Goal: Task Accomplishment & Management: Manage account settings

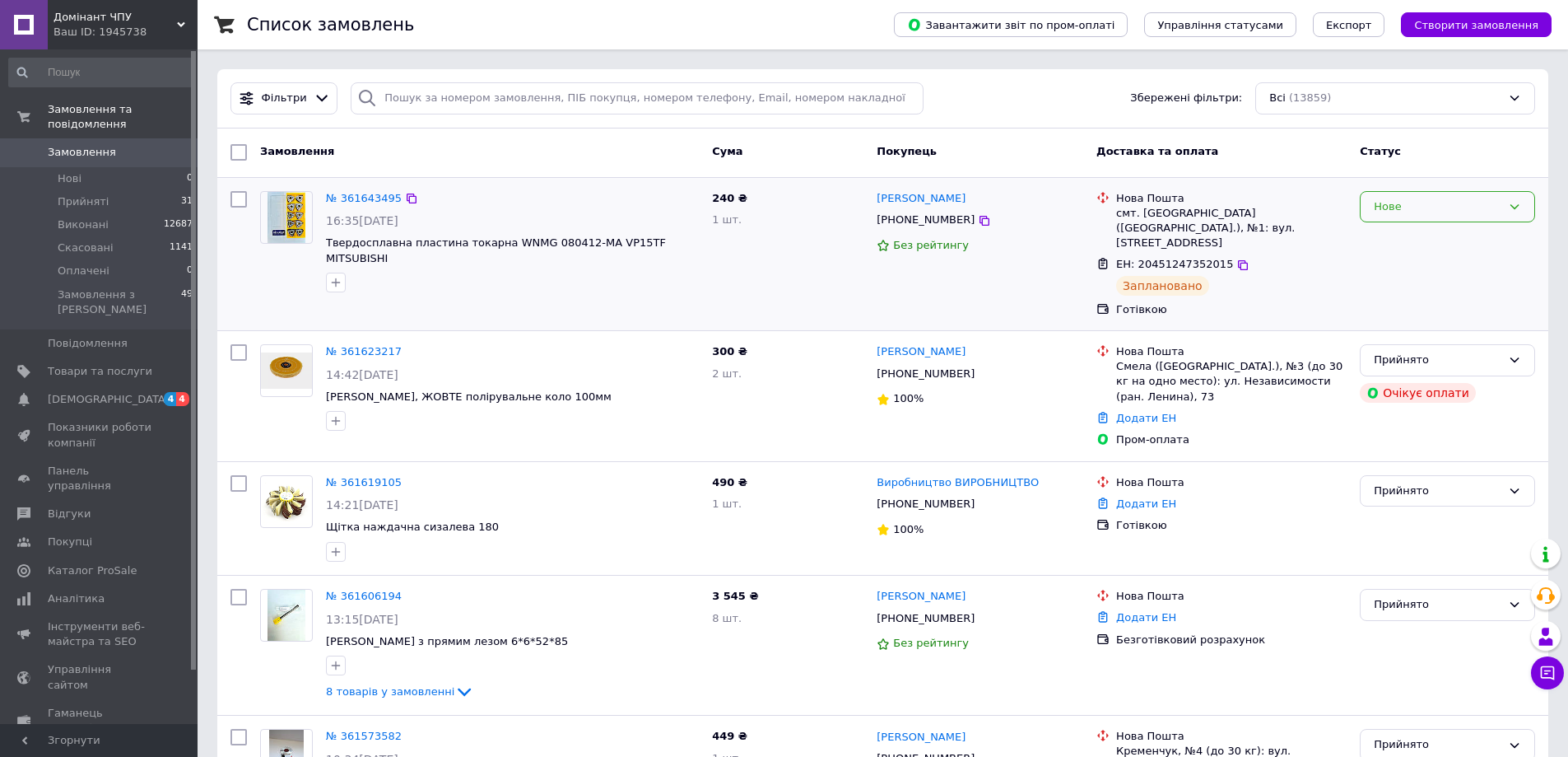
click at [1390, 214] on div "Нове" at bounding box center [1438, 207] width 128 height 17
click at [1386, 233] on li "Прийнято" at bounding box center [1448, 241] width 174 height 30
click at [316, 94] on icon at bounding box center [322, 98] width 17 height 17
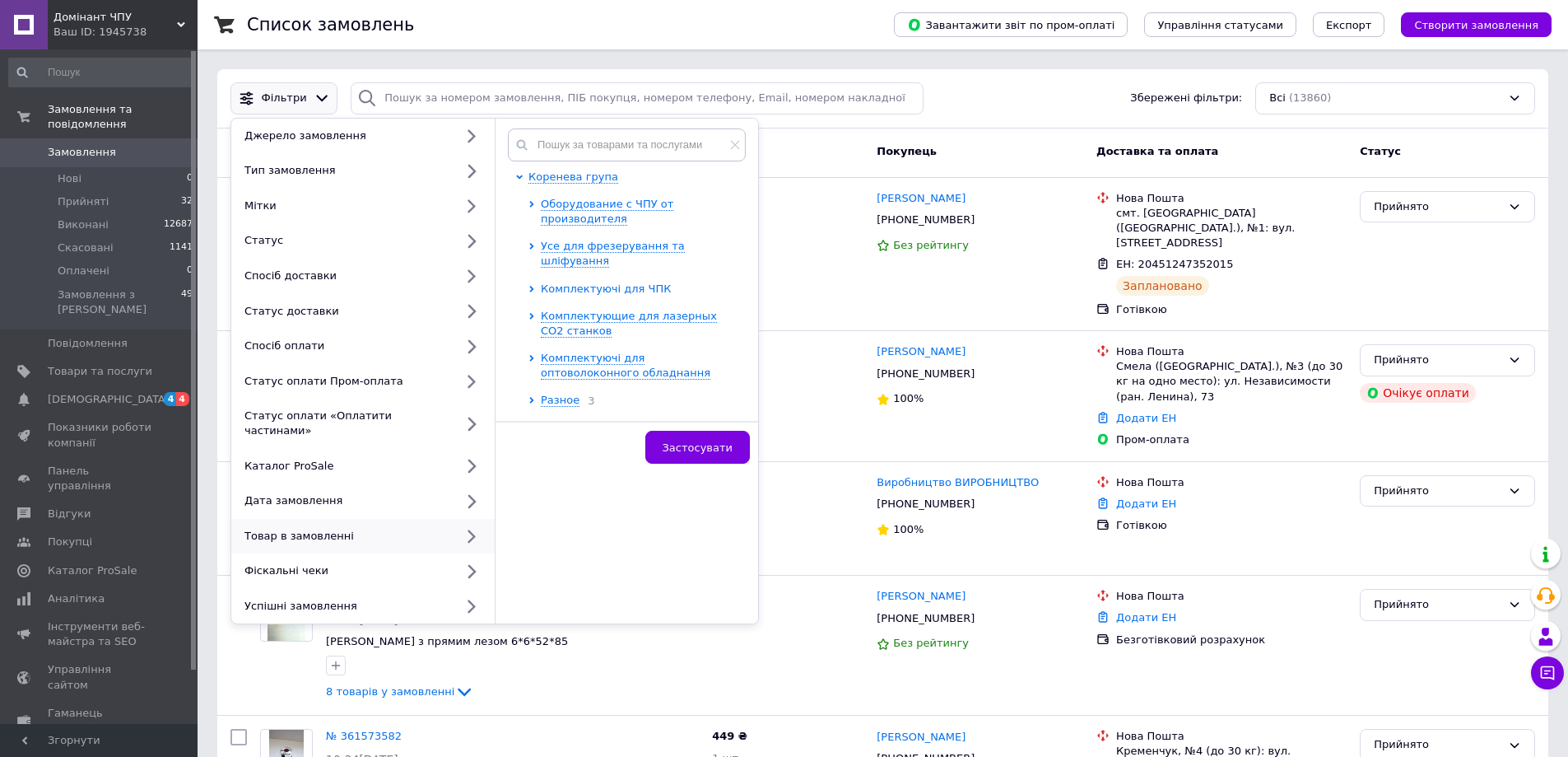
click at [629, 283] on span "Комплектуючі для ЧПК" at bounding box center [606, 289] width 130 height 12
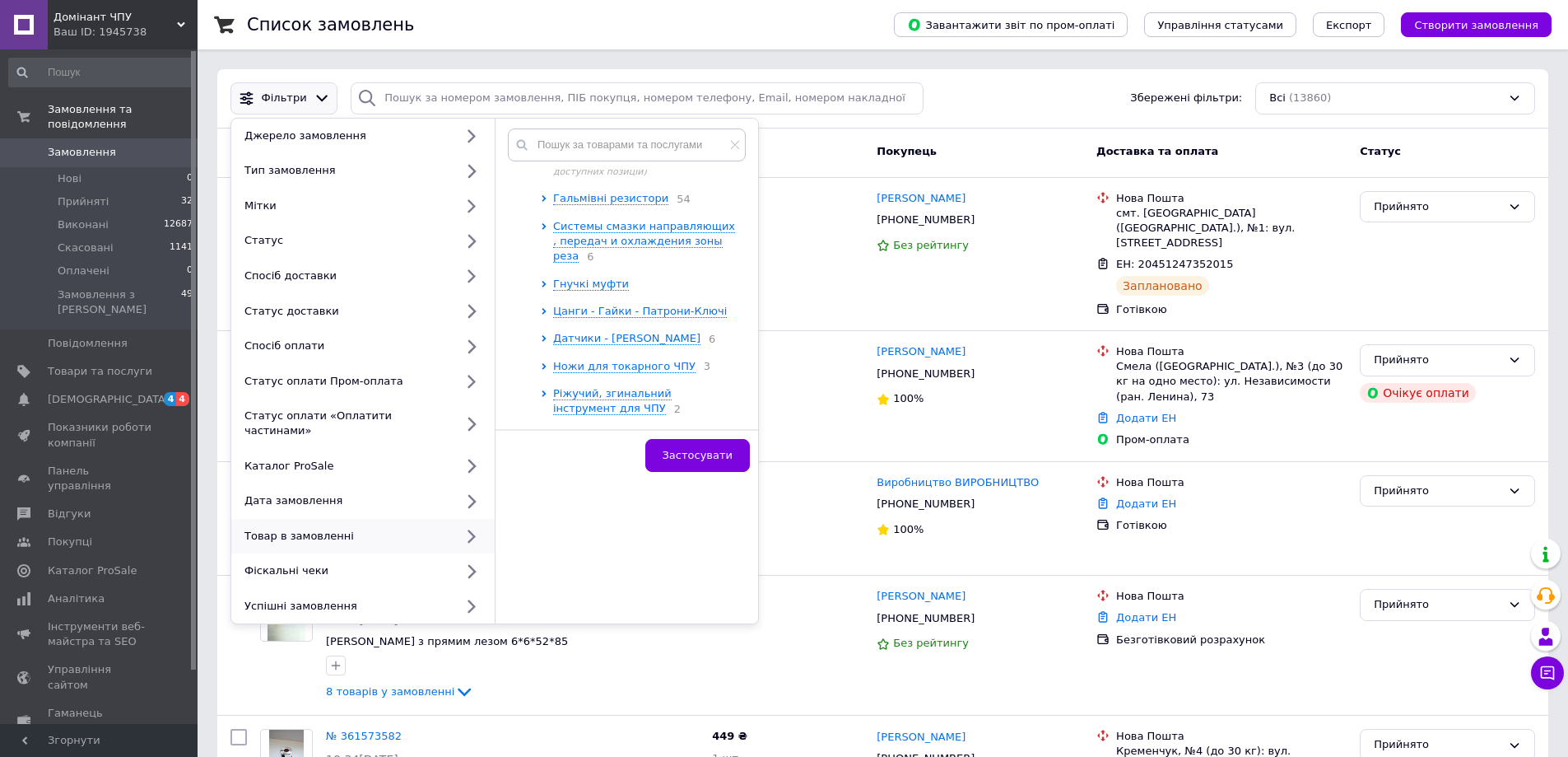
scroll to position [494, 0]
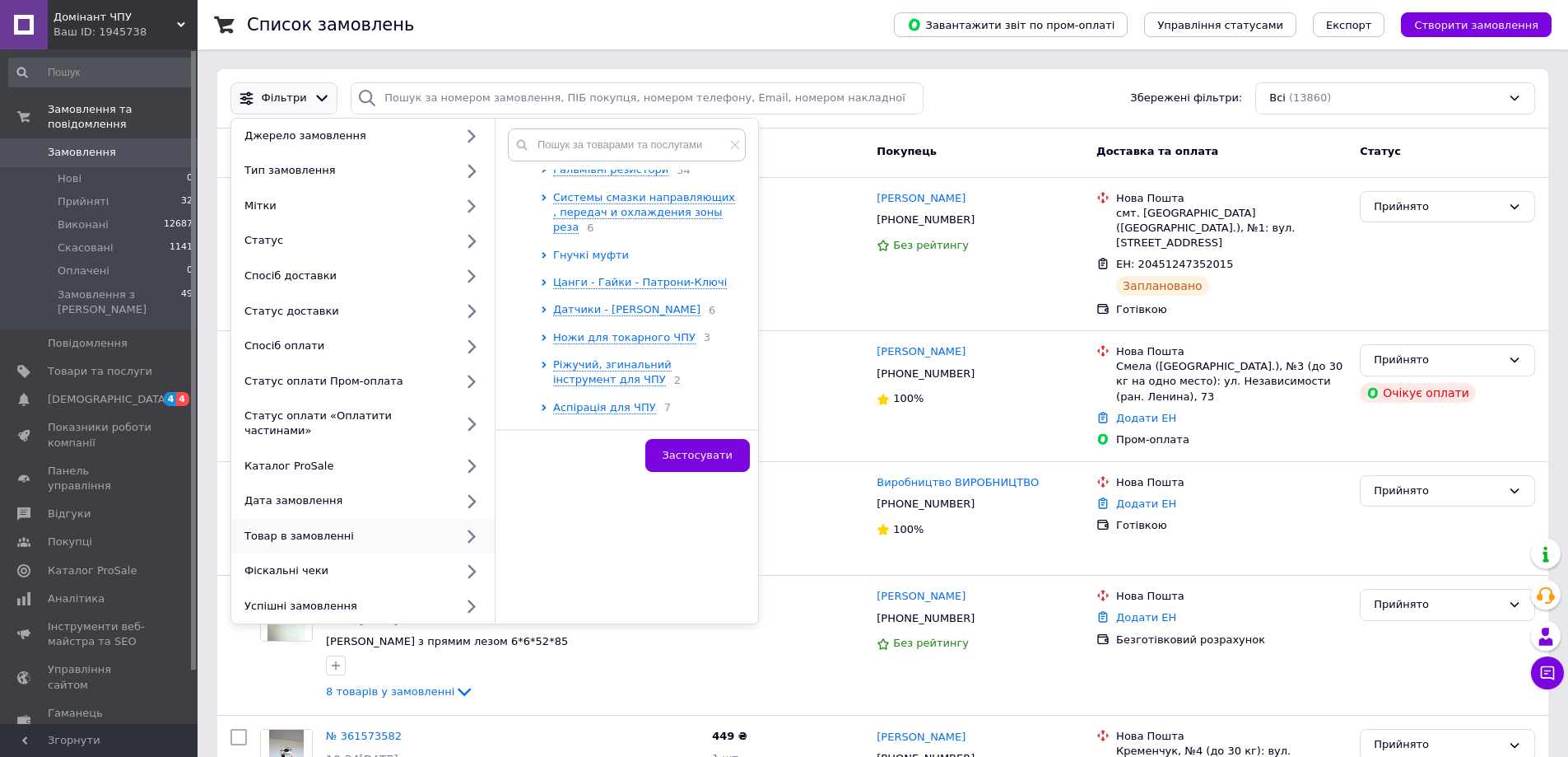
click at [609, 251] on span "Гнучкі муфти" at bounding box center [592, 255] width 76 height 12
click at [643, 362] on span "Гибкие муфты 40х50 (D=40, L=50)" at bounding box center [646, 374] width 161 height 27
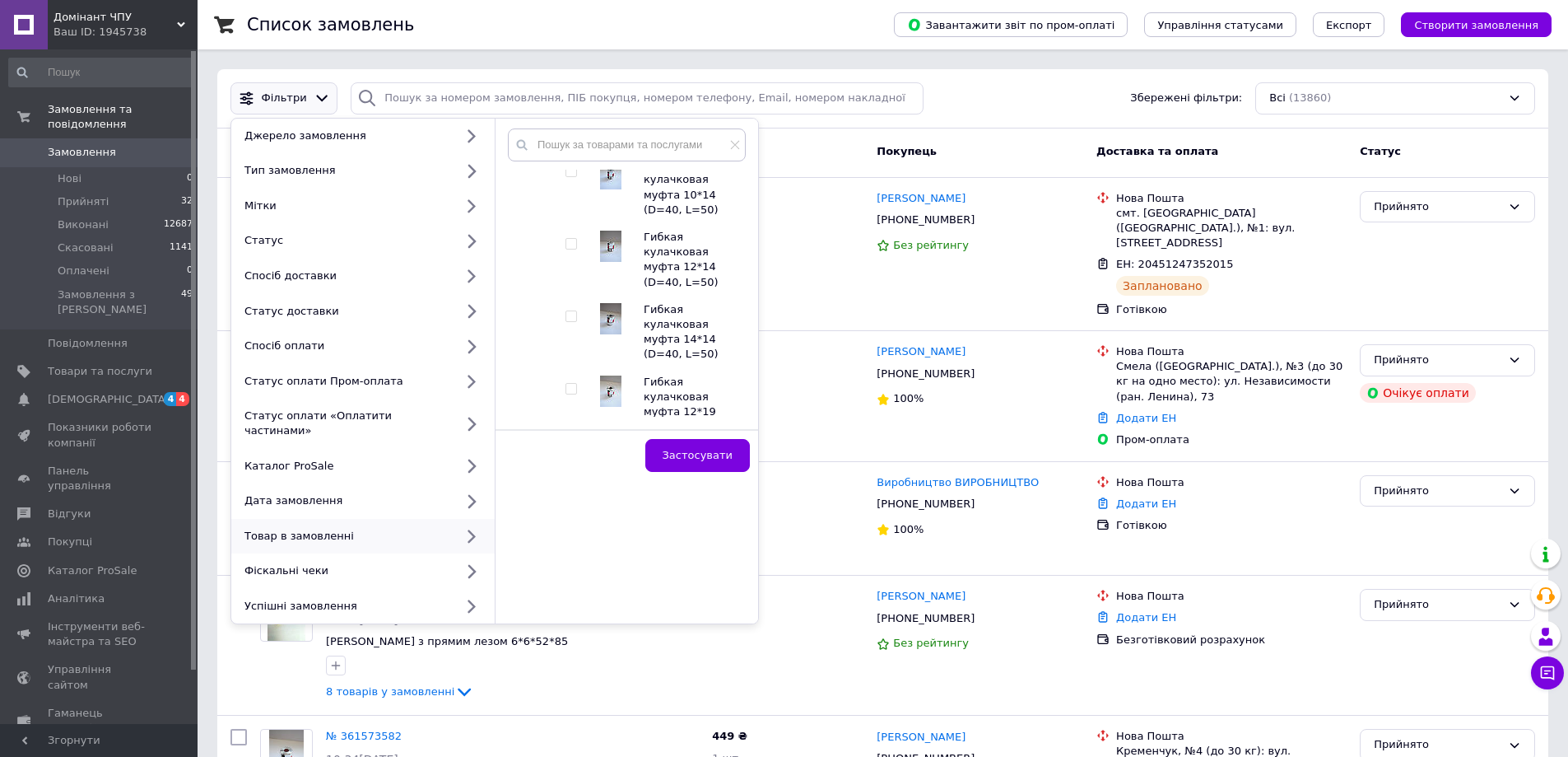
scroll to position [741, 0]
click at [568, 311] on input "checkbox" at bounding box center [571, 315] width 11 height 11
checkbox input "true"
click at [696, 450] on span "Застосувати" at bounding box center [698, 455] width 70 height 12
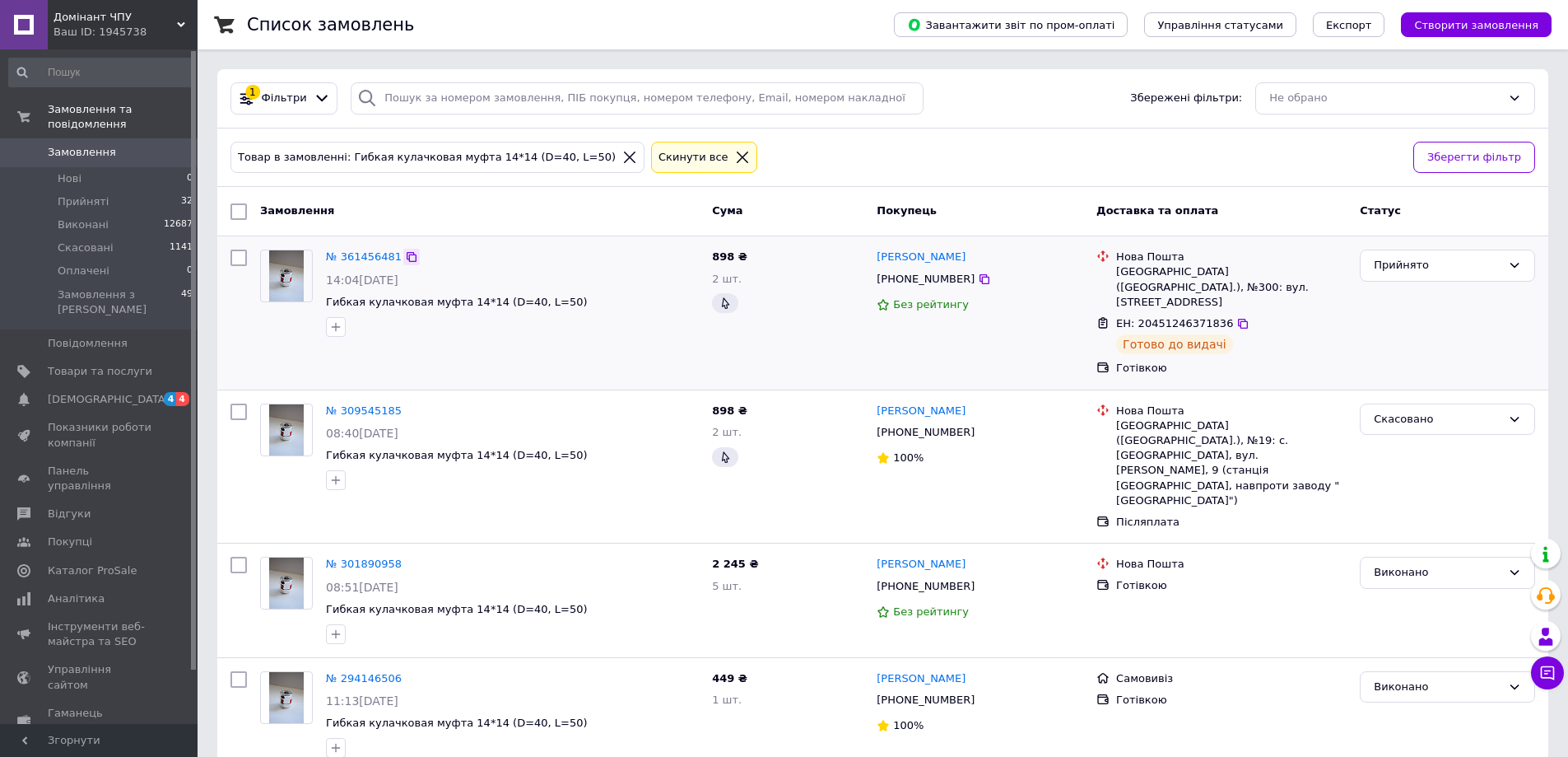
click at [407, 257] on icon at bounding box center [412, 257] width 10 height 10
drag, startPoint x: 562, startPoint y: 301, endPoint x: 327, endPoint y: 305, distance: 235.0
click at [327, 305] on span "Гибкая кулачковая муфта 14*14 (D=40, L=50)" at bounding box center [512, 303] width 373 height 16
click at [334, 251] on link "№ 361456481" at bounding box center [364, 256] width 76 height 12
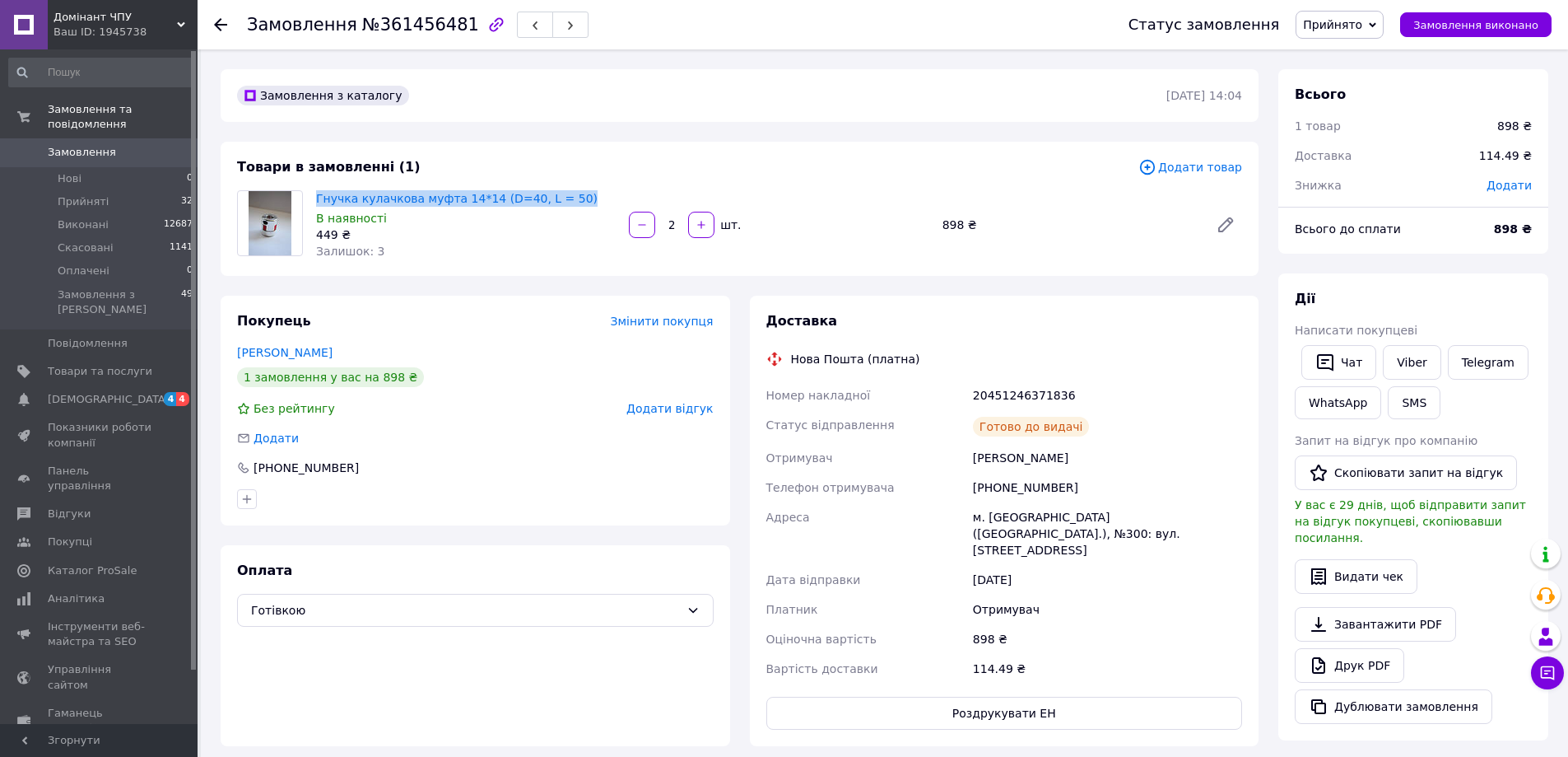
drag, startPoint x: 578, startPoint y: 194, endPoint x: 313, endPoint y: 201, distance: 265.1
click at [313, 201] on div "Гнучка кулачкова муфта 14*14 (D=40, L = 50) В наявності 449 ₴ Залишок: 3" at bounding box center [466, 225] width 313 height 76
copy link "Гнучка кулачкова муфта 14*14 (D=40, L = 50)"
